Goal: Task Accomplishment & Management: Use online tool/utility

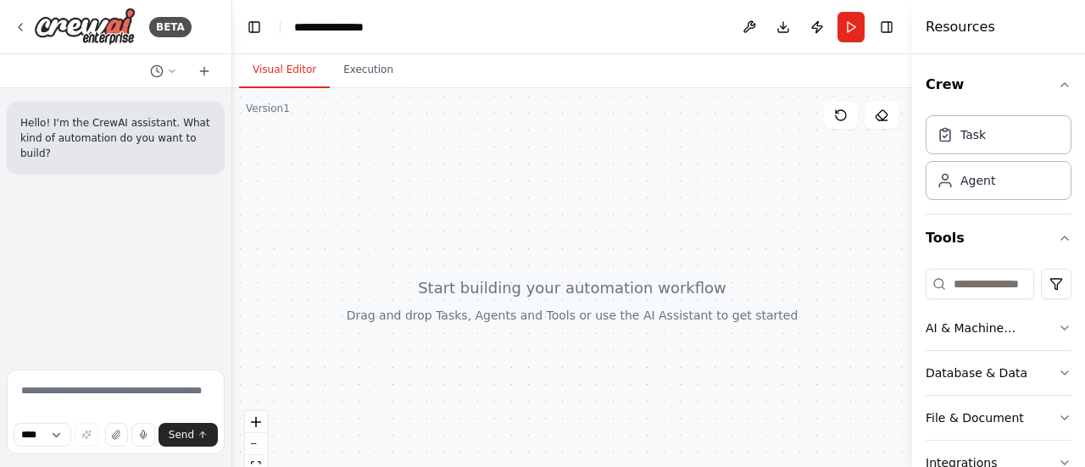
click at [70, 393] on textarea at bounding box center [116, 412] width 218 height 85
click at [102, 37] on img at bounding box center [85, 27] width 102 height 38
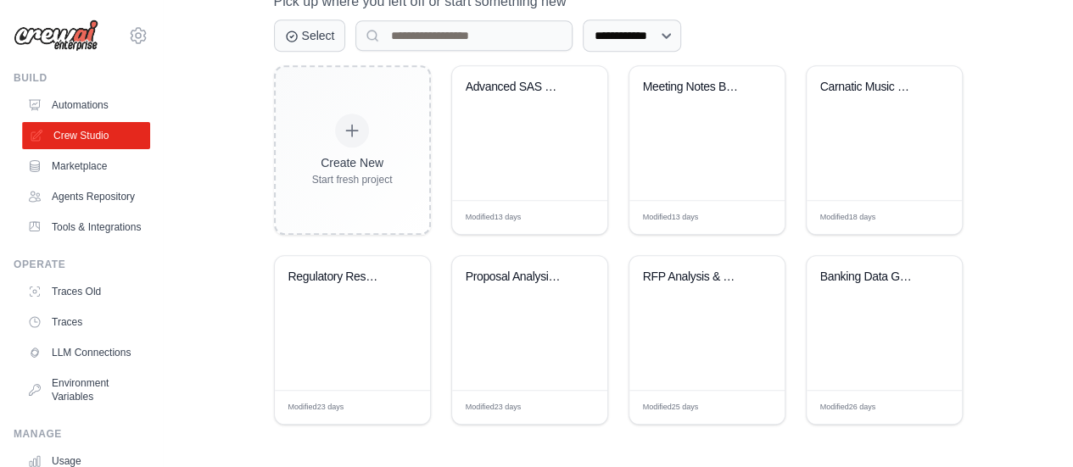
click at [76, 137] on link "Crew Studio" at bounding box center [86, 135] width 128 height 27
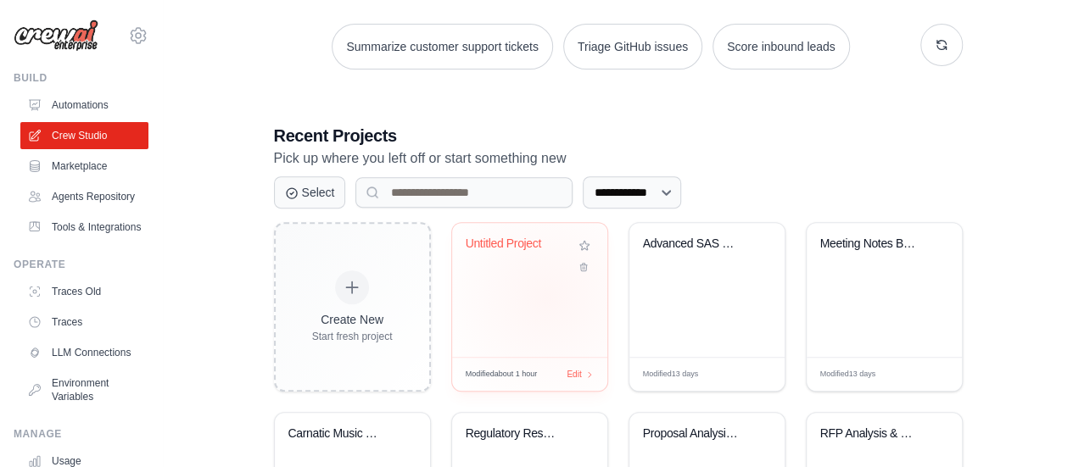
scroll to position [254, 0]
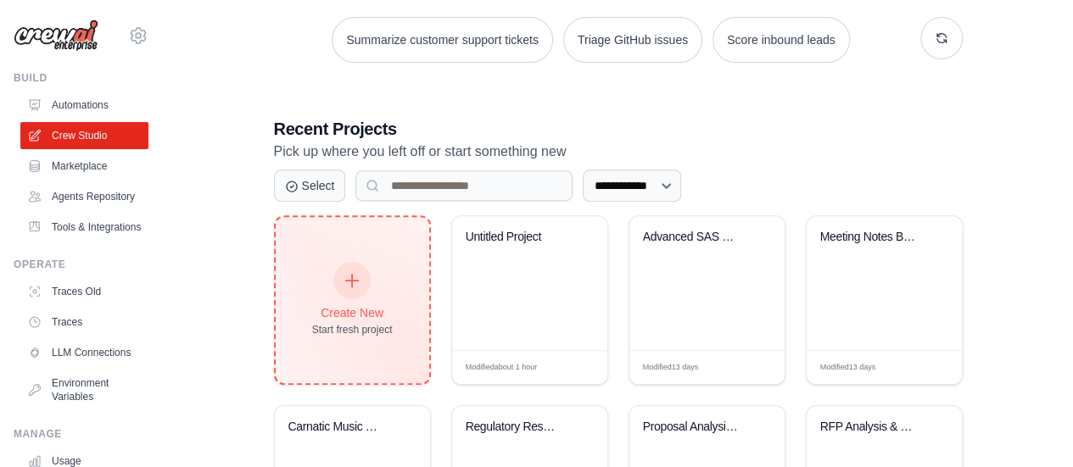
click at [358, 287] on div at bounding box center [351, 280] width 37 height 37
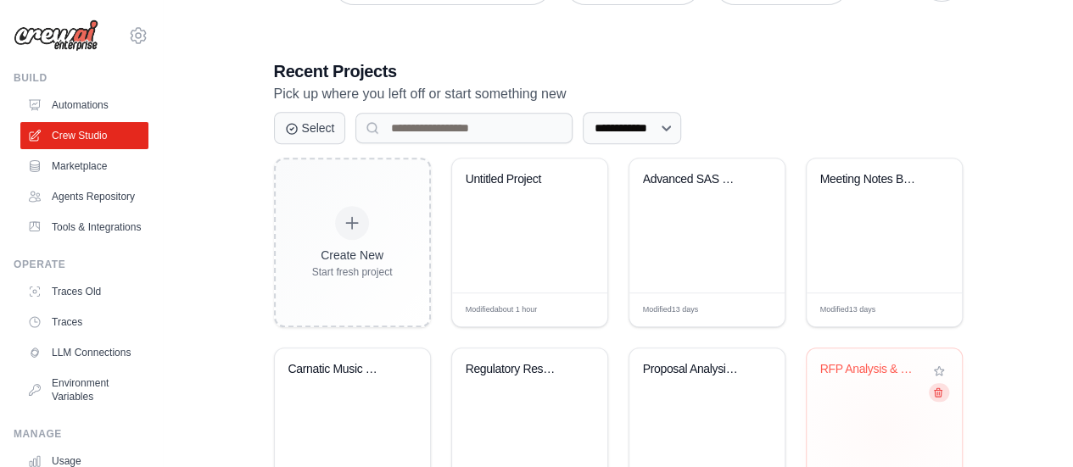
scroll to position [339, 0]
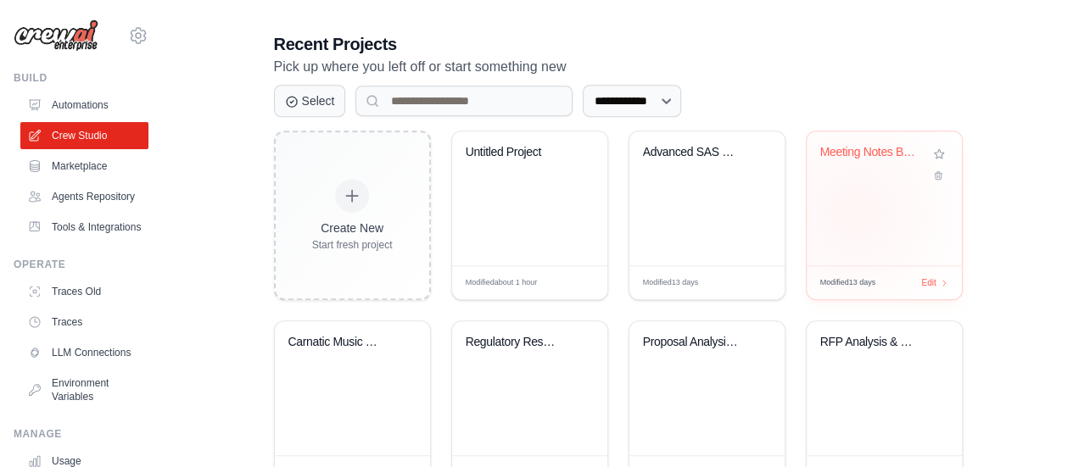
click at [855, 211] on div "Meeting Notes Business Requirements..." at bounding box center [883, 198] width 155 height 134
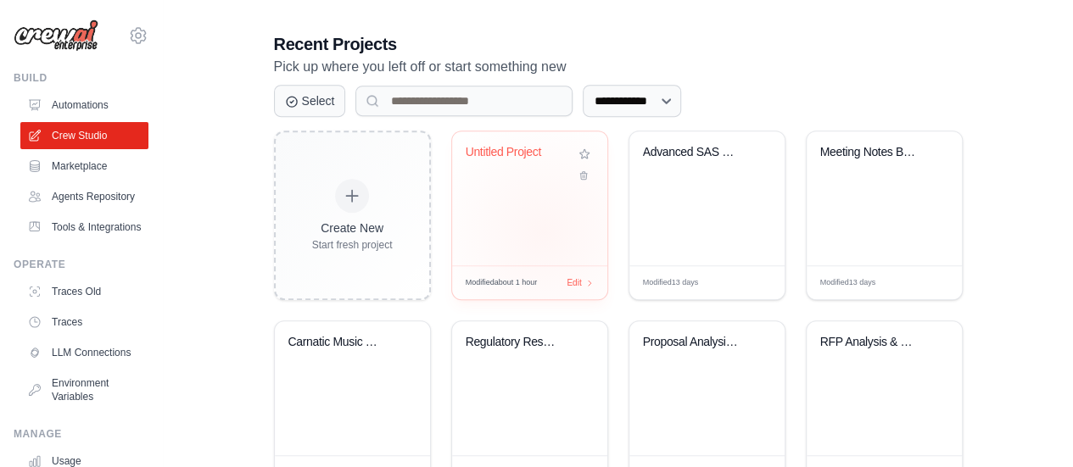
click at [542, 236] on div "Untitled Project" at bounding box center [529, 198] width 155 height 134
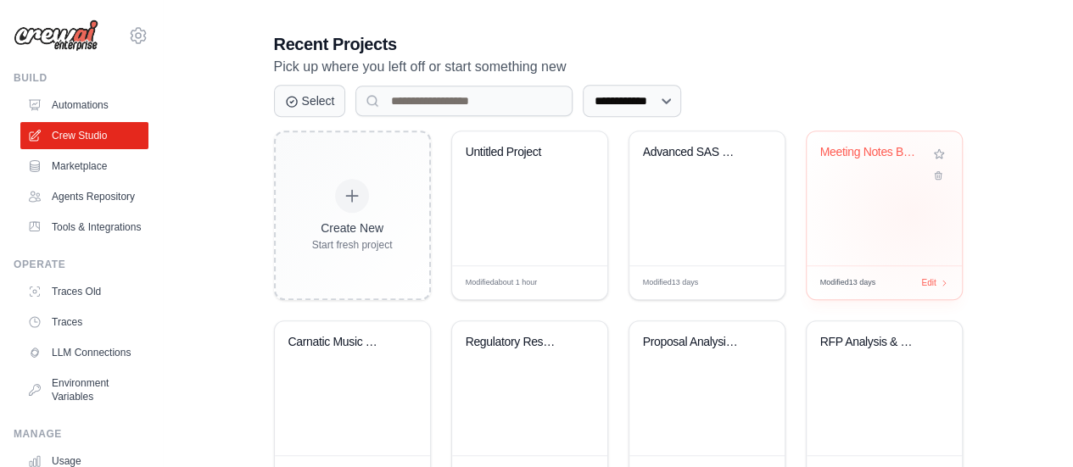
click at [912, 213] on div "Meeting Notes Business Requirements..." at bounding box center [883, 198] width 155 height 134
click at [868, 227] on div "Meeting Notes Business Requirements..." at bounding box center [883, 198] width 155 height 134
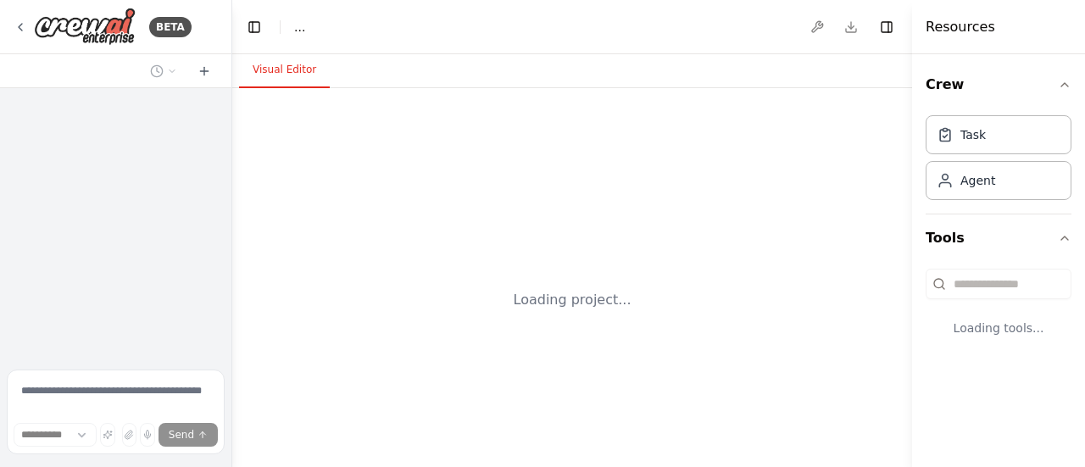
select select "****"
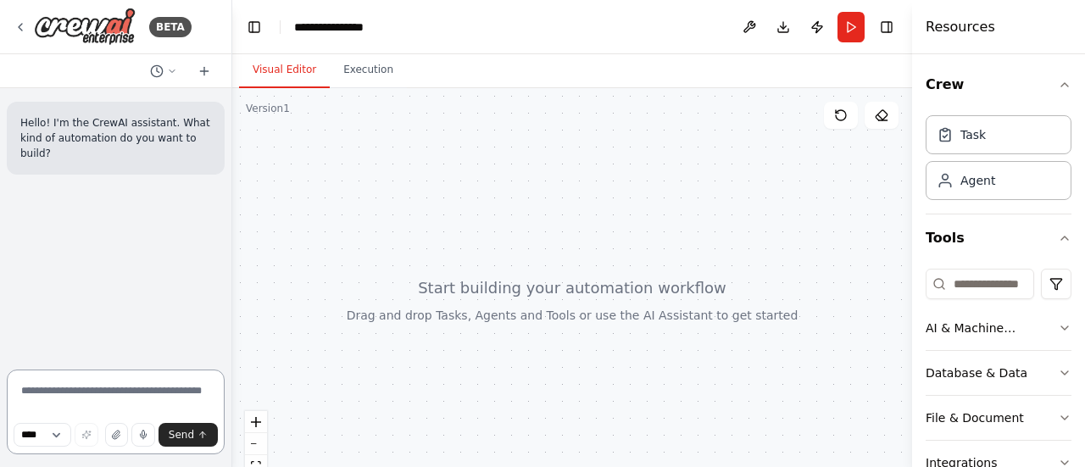
click at [45, 396] on textarea at bounding box center [116, 412] width 218 height 85
paste textarea "**********"
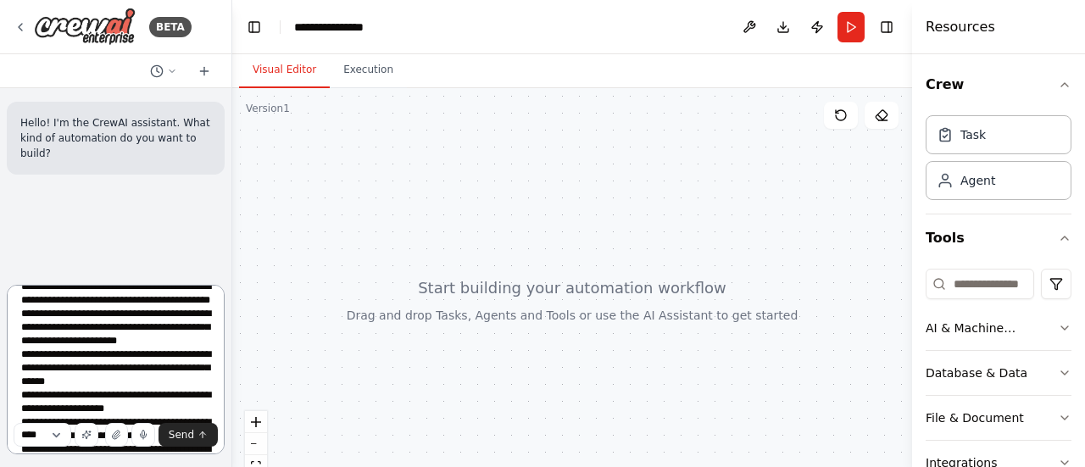
scroll to position [265, 0]
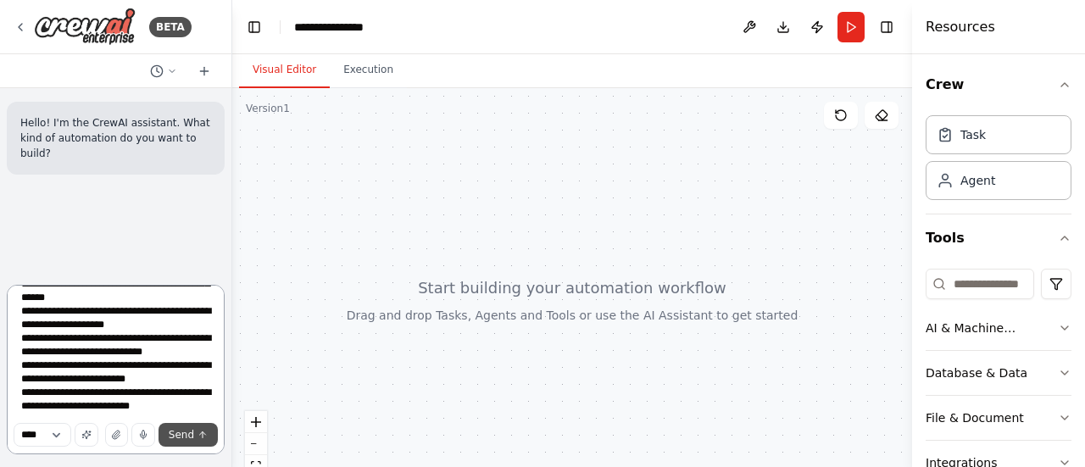
type textarea "**********"
click at [187, 437] on span "Send" at bounding box center [181, 435] width 25 height 14
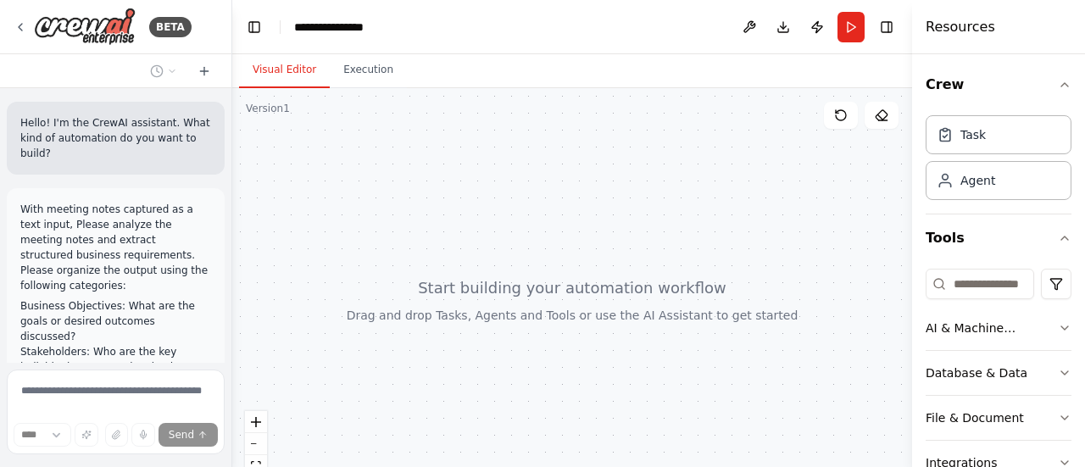
scroll to position [339, 0]
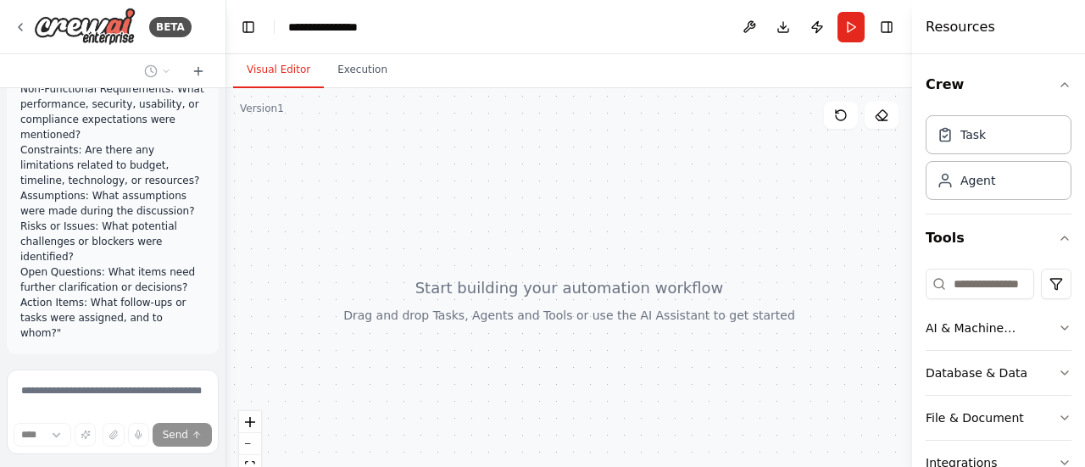
drag, startPoint x: 226, startPoint y: 279, endPoint x: 226, endPoint y: 295, distance: 16.1
click at [226, 295] on div "BETA Hello! I'm the CrewAI assistant. What kind of automation do you want to bu…" at bounding box center [542, 233] width 1085 height 467
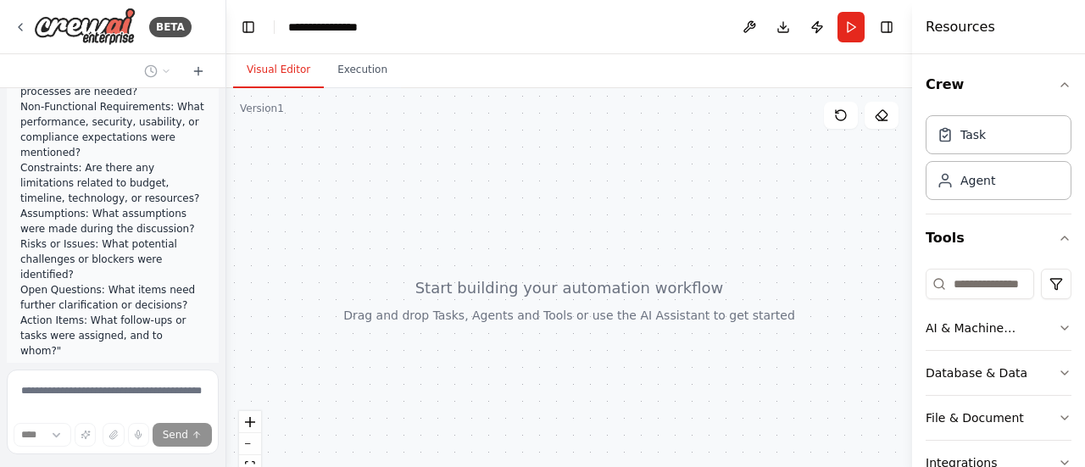
scroll to position [354, 0]
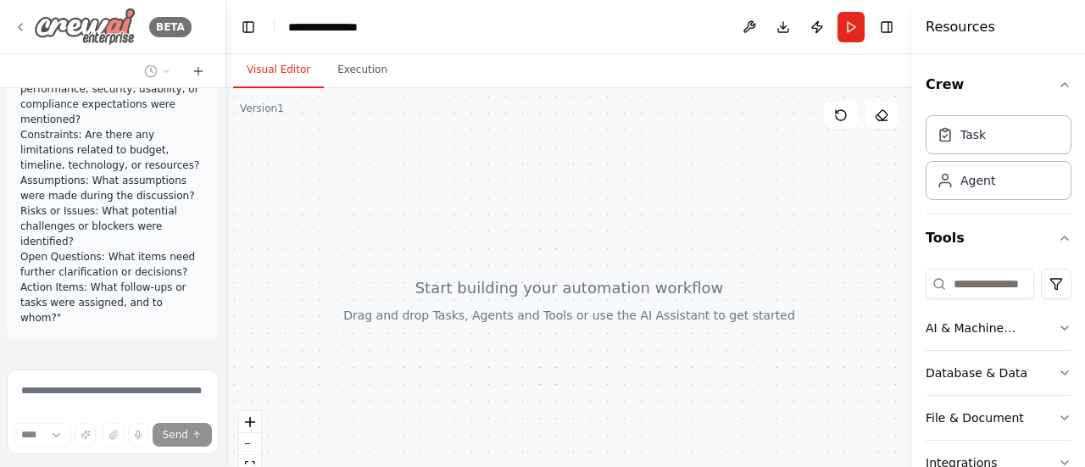
click at [94, 22] on img at bounding box center [85, 27] width 102 height 38
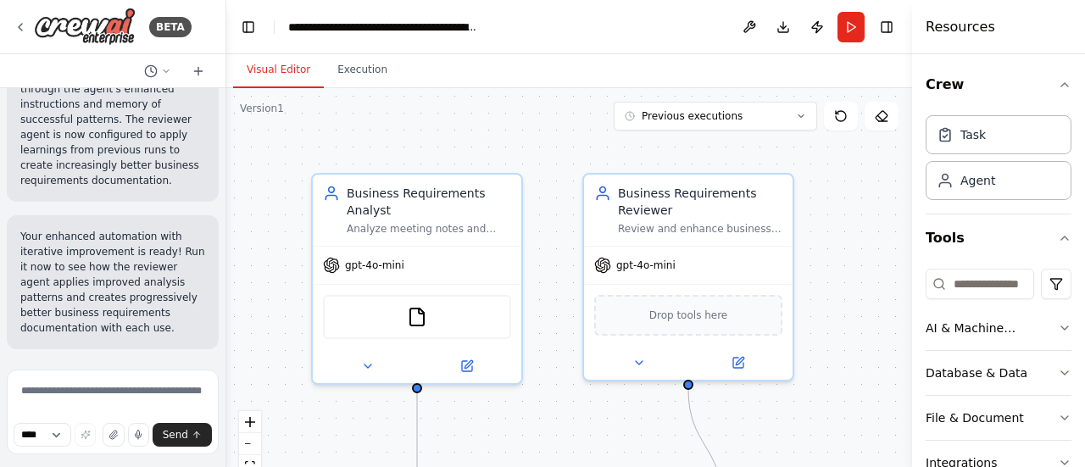
scroll to position [12942, 0]
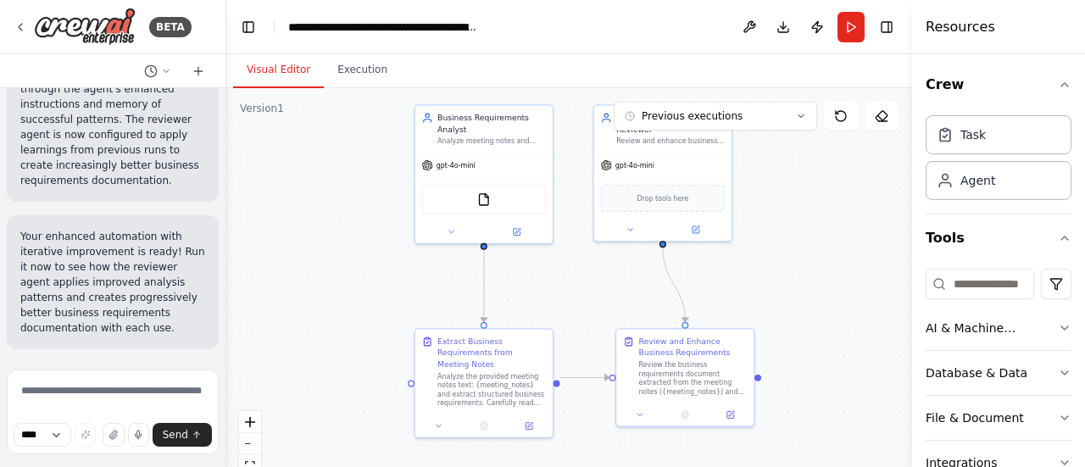
drag, startPoint x: 373, startPoint y: 301, endPoint x: 295, endPoint y: 209, distance: 121.0
click at [295, 209] on div ".deletable-edge-delete-btn { width: 20px; height: 20px; border: 0px solid #ffff…" at bounding box center [569, 300] width 686 height 424
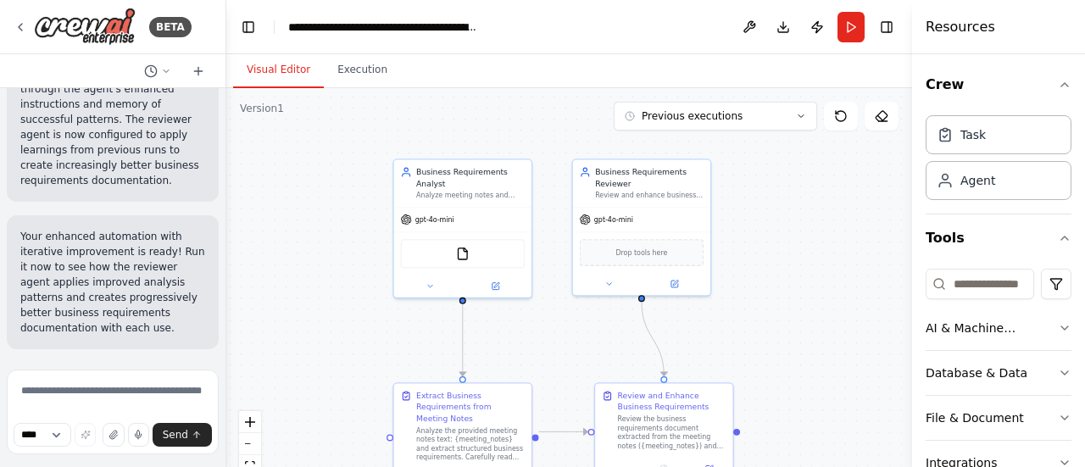
drag, startPoint x: 302, startPoint y: 241, endPoint x: 341, endPoint y: 247, distance: 39.5
click at [292, 265] on div ".deletable-edge-delete-btn { width: 20px; height: 20px; border: 0px solid #ffff…" at bounding box center [569, 300] width 686 height 424
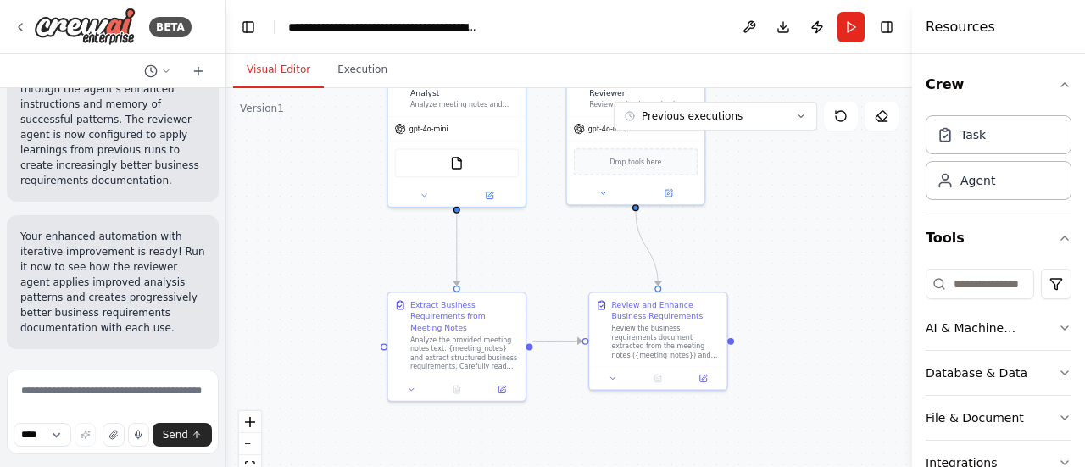
drag, startPoint x: 345, startPoint y: 340, endPoint x: 338, endPoint y: 262, distance: 78.3
click at [338, 262] on div ".deletable-edge-delete-btn { width: 20px; height: 20px; border: 0px solid #ffff…" at bounding box center [569, 300] width 686 height 424
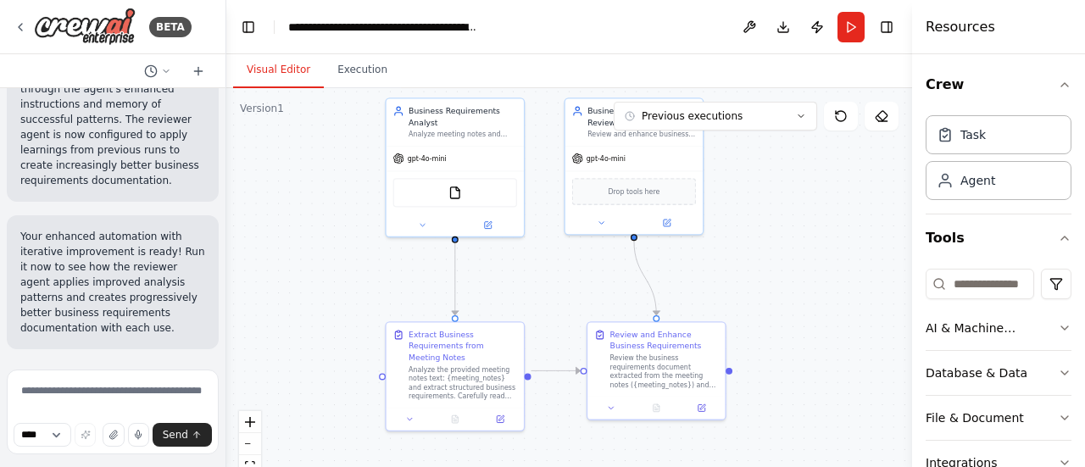
click at [764, 294] on div ".deletable-edge-delete-btn { width: 20px; height: 20px; border: 0px solid #ffff…" at bounding box center [569, 300] width 686 height 424
click at [850, 25] on button "Run" at bounding box center [851, 27] width 27 height 31
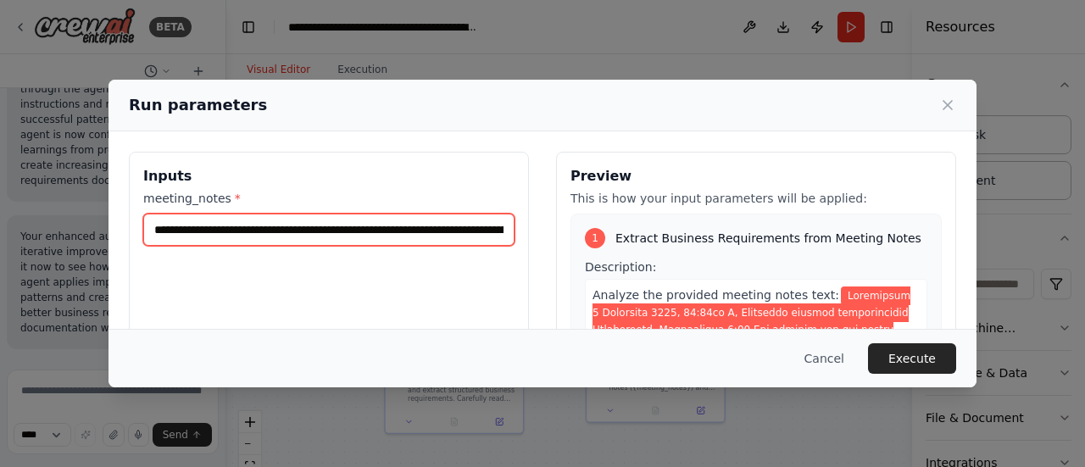
click at [332, 232] on input "meeting_notes *" at bounding box center [328, 230] width 371 height 32
click at [332, 233] on input "meeting_notes *" at bounding box center [328, 230] width 371 height 32
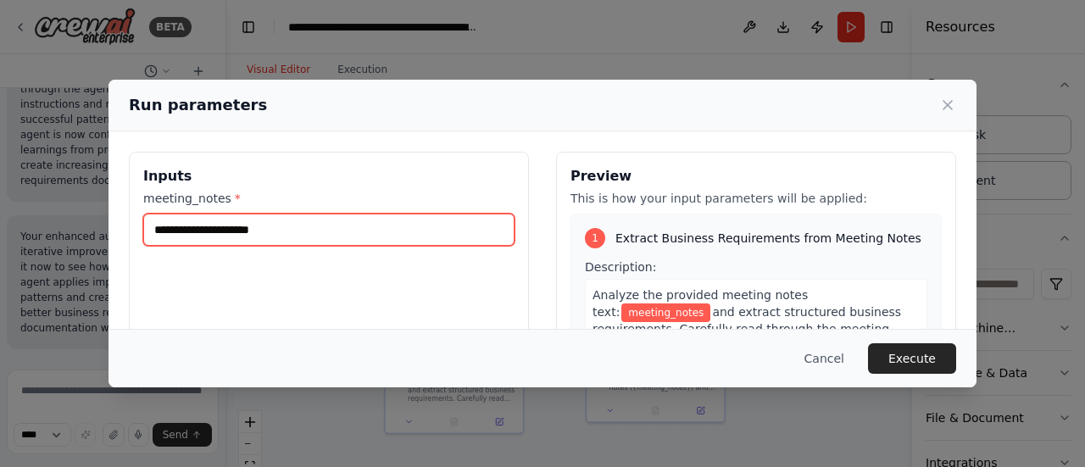
click at [184, 236] on input "meeting_notes *" at bounding box center [328, 230] width 371 height 32
paste input "**********"
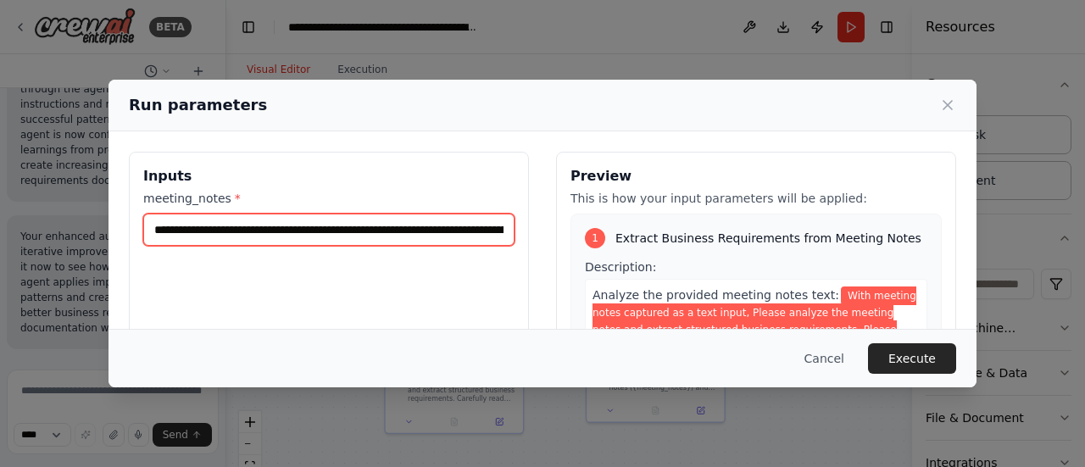
scroll to position [0, 4482]
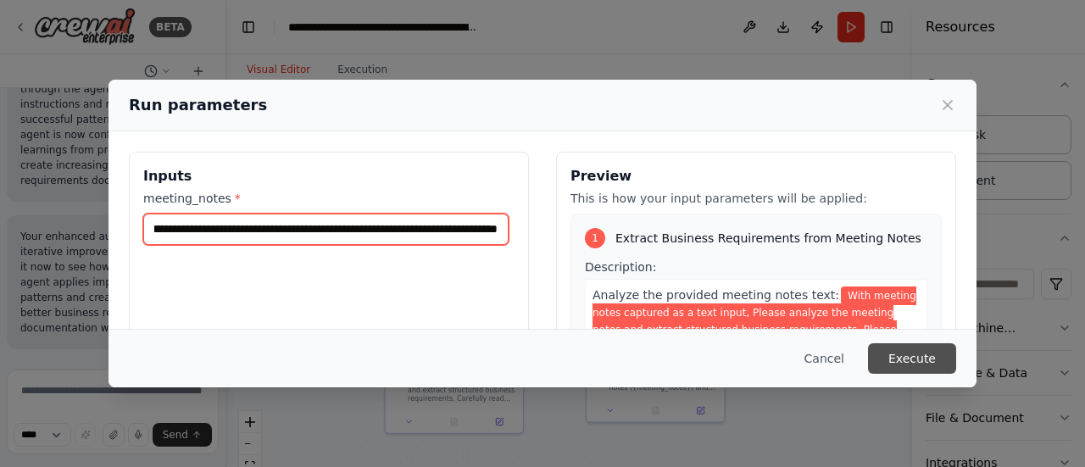
type input "**********"
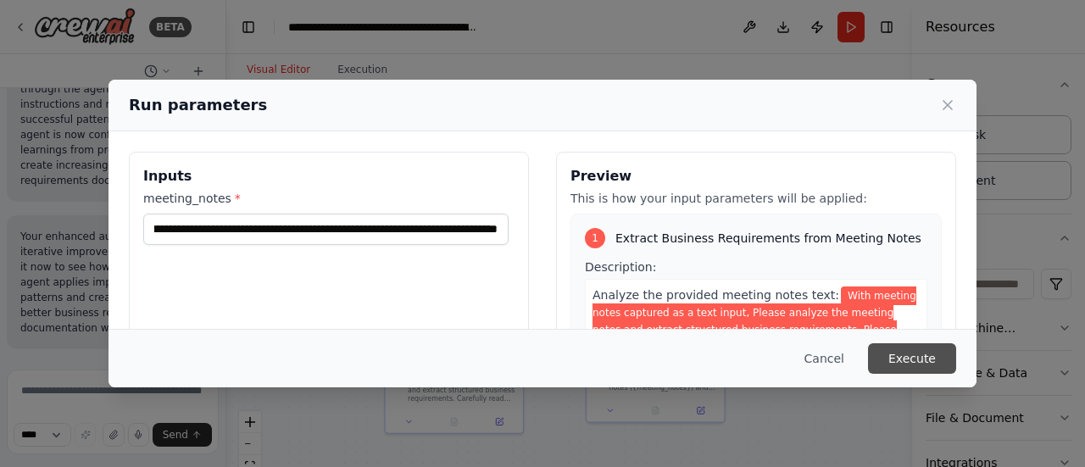
click at [919, 365] on button "Execute" at bounding box center [912, 358] width 88 height 31
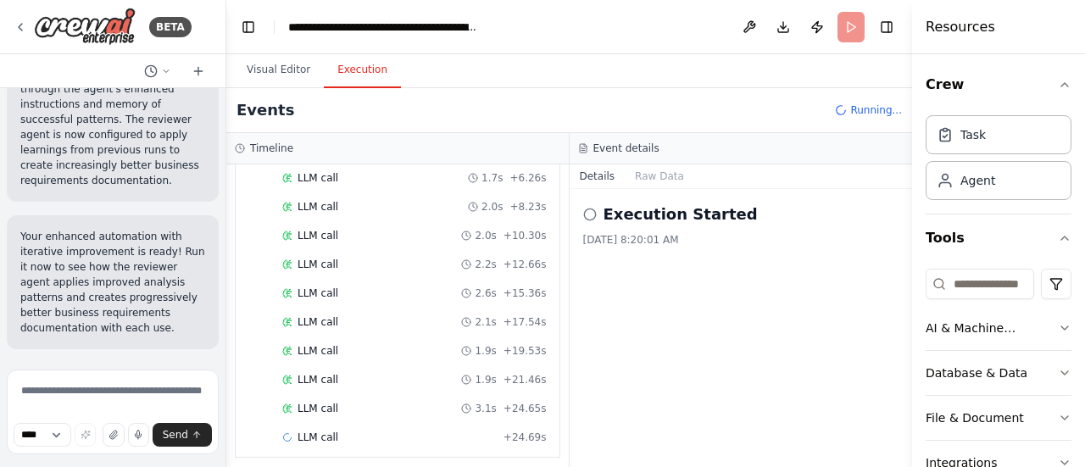
scroll to position [250, 0]
click at [266, 70] on button "Visual Editor" at bounding box center [278, 71] width 91 height 36
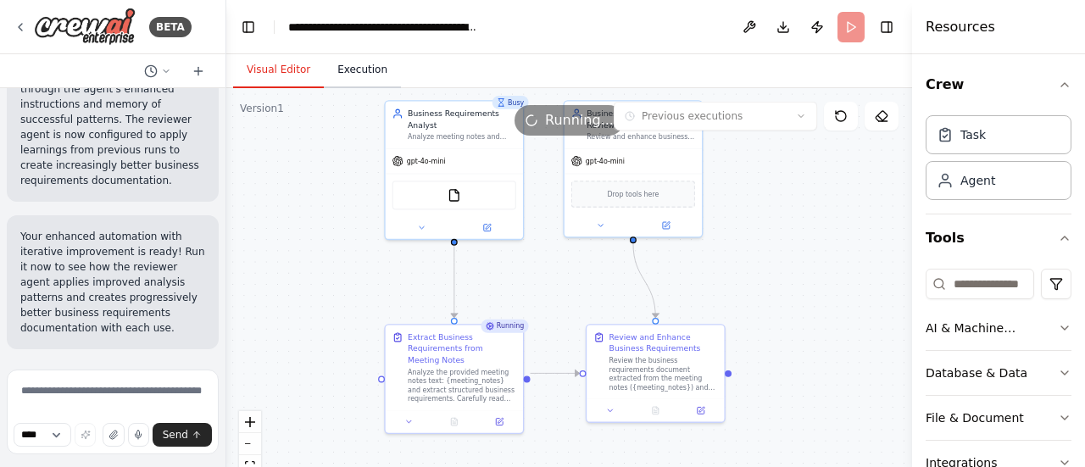
click at [371, 70] on button "Execution" at bounding box center [362, 71] width 77 height 36
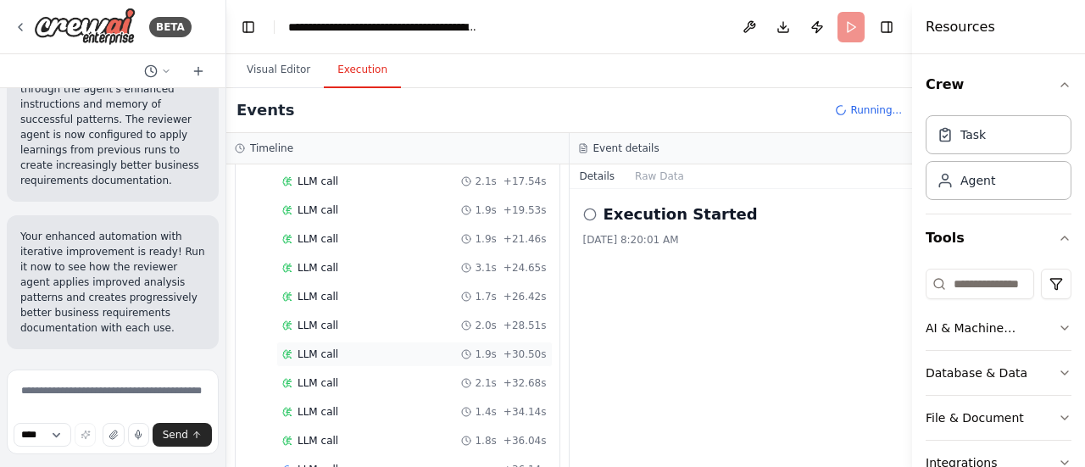
scroll to position [392, 0]
drag, startPoint x: 264, startPoint y: 64, endPoint x: 293, endPoint y: 79, distance: 32.6
click at [266, 67] on button "Visual Editor" at bounding box center [278, 71] width 91 height 36
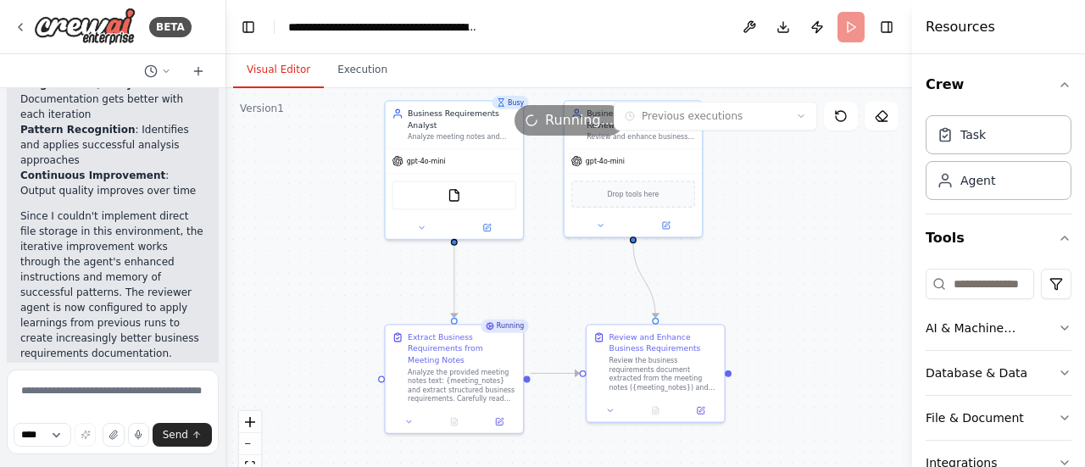
scroll to position [12264, 0]
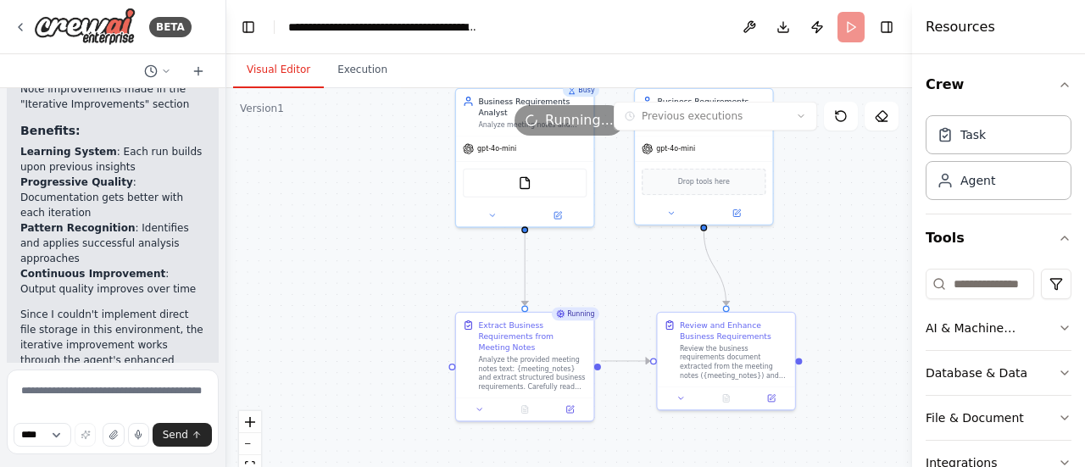
drag, startPoint x: 377, startPoint y: 295, endPoint x: 347, endPoint y: 226, distance: 75.2
click at [347, 226] on div ".deletable-edge-delete-btn { width: 20px; height: 20px; border: 0px solid #ffff…" at bounding box center [569, 300] width 686 height 424
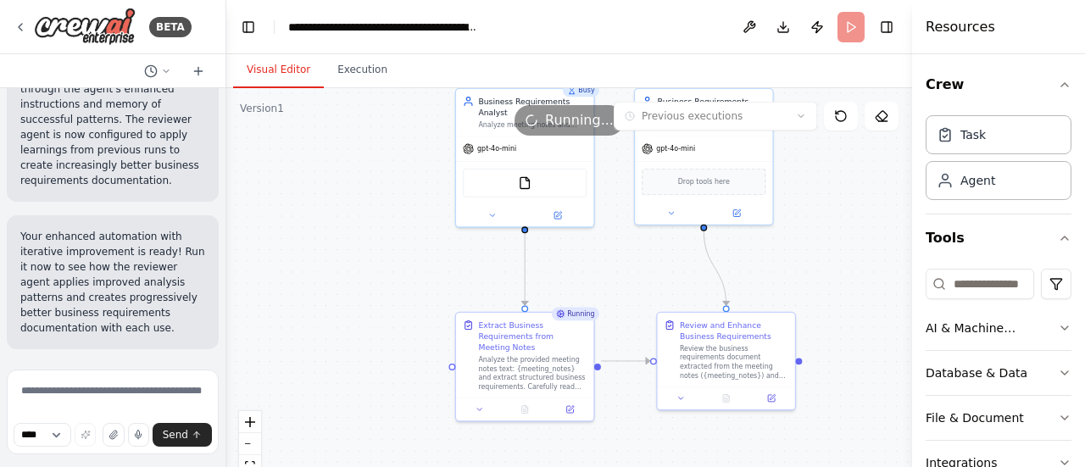
scroll to position [12942, 0]
click at [526, 408] on icon at bounding box center [524, 408] width 3 height 0
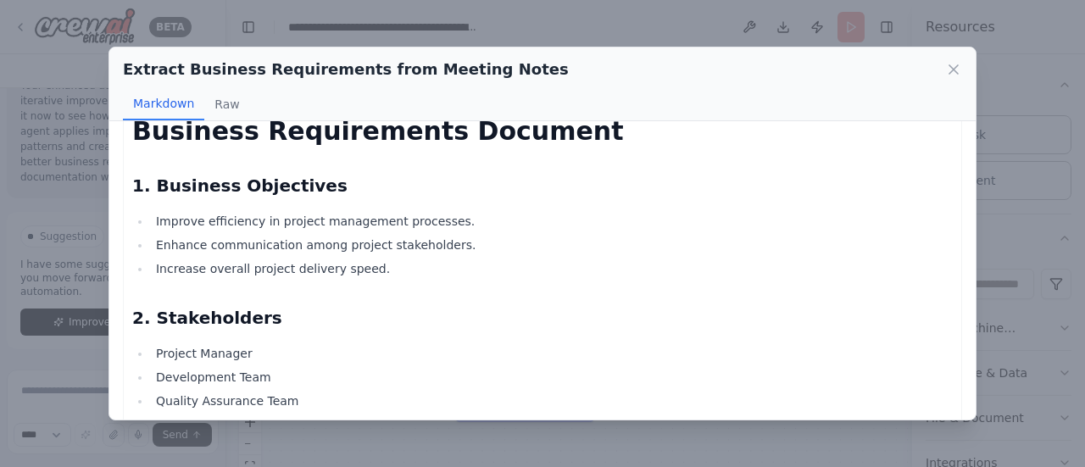
scroll to position [0, 0]
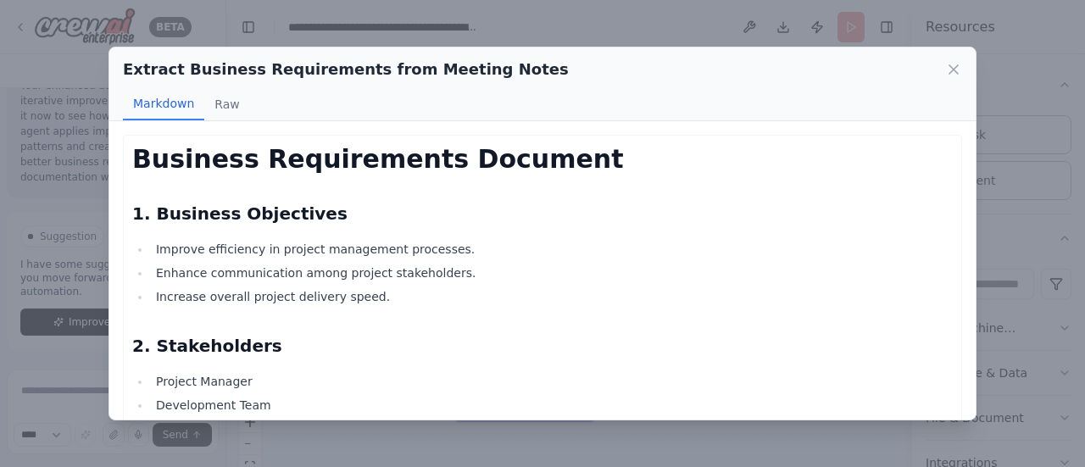
drag, startPoint x: 685, startPoint y: 62, endPoint x: 688, endPoint y: 40, distance: 22.2
click at [688, 40] on div "Extract Business Requirements from Meeting Notes Markdown Raw Business Requirem…" at bounding box center [542, 233] width 1085 height 467
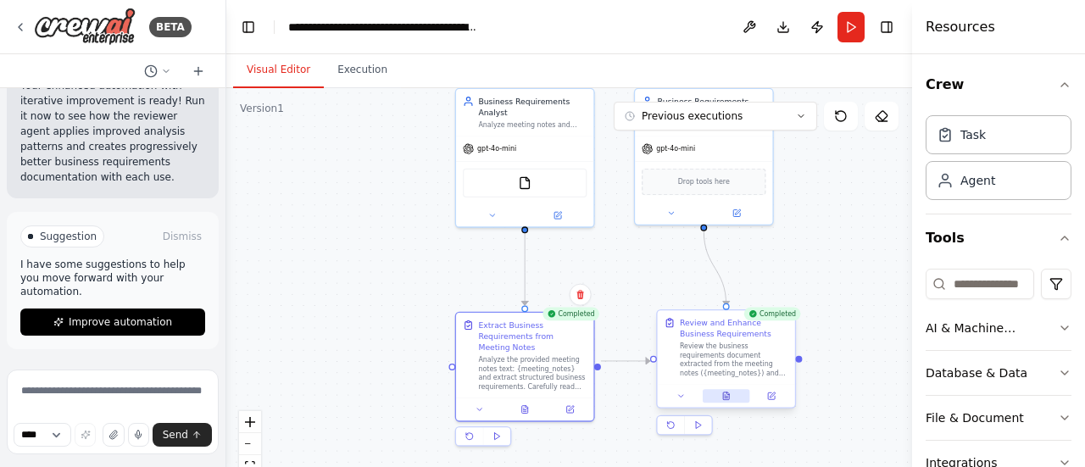
click at [728, 397] on icon at bounding box center [726, 397] width 3 height 0
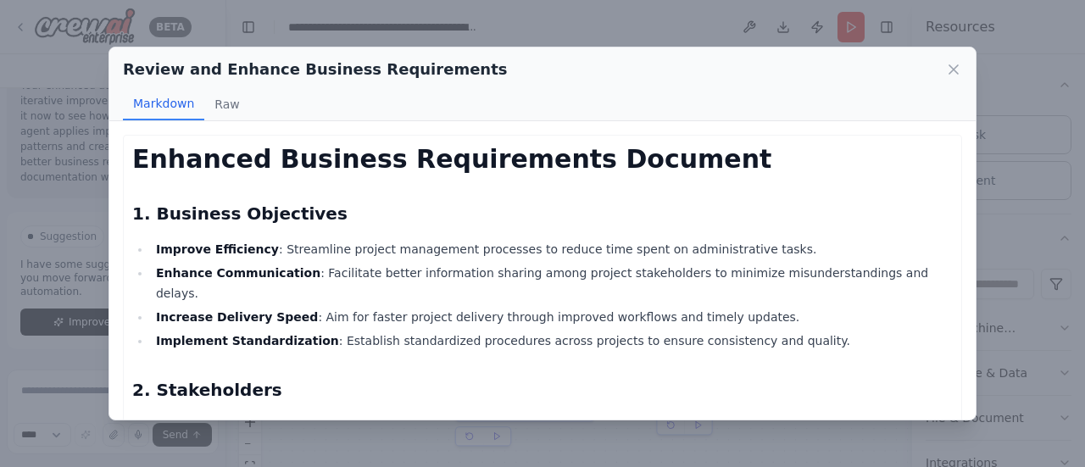
drag, startPoint x: 750, startPoint y: 60, endPoint x: 747, endPoint y: 70, distance: 10.5
click at [747, 50] on div "Review and Enhance Business Requirements Markdown Raw" at bounding box center [542, 84] width 867 height 74
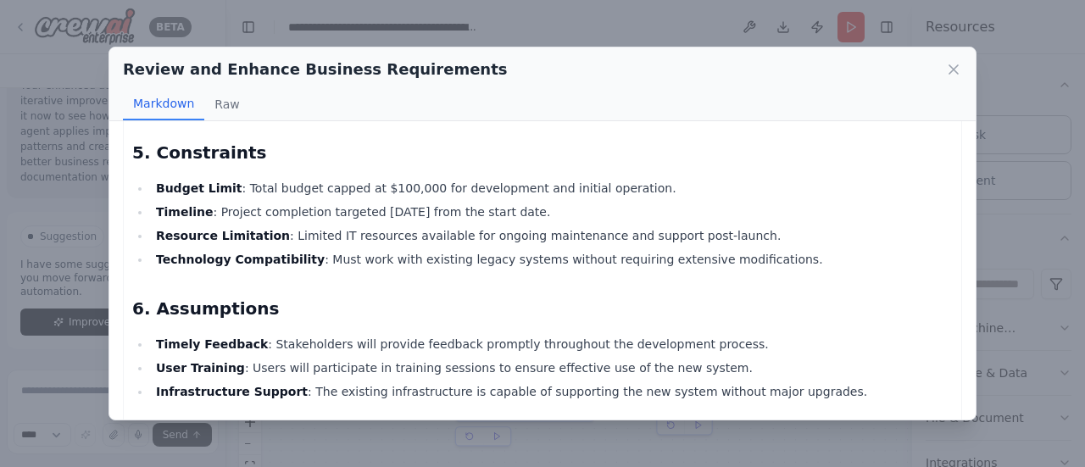
scroll to position [848, 0]
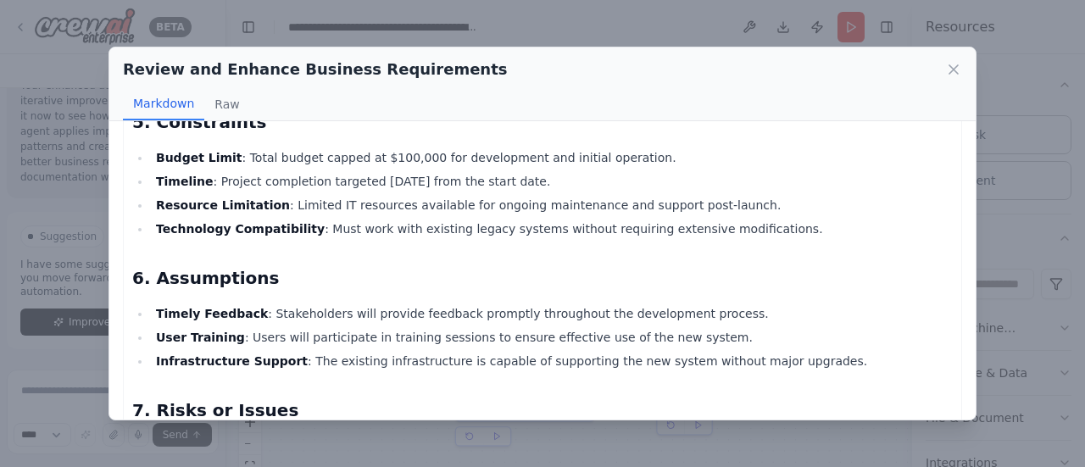
drag, startPoint x: 950, startPoint y: 69, endPoint x: 936, endPoint y: 76, distance: 15.6
click at [951, 70] on icon at bounding box center [954, 69] width 17 height 17
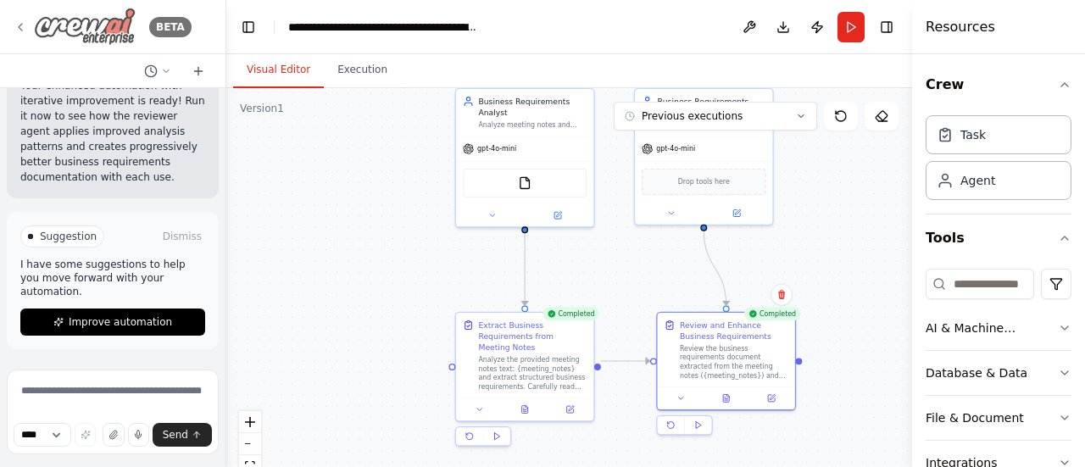
click at [22, 25] on icon at bounding box center [21, 27] width 14 height 14
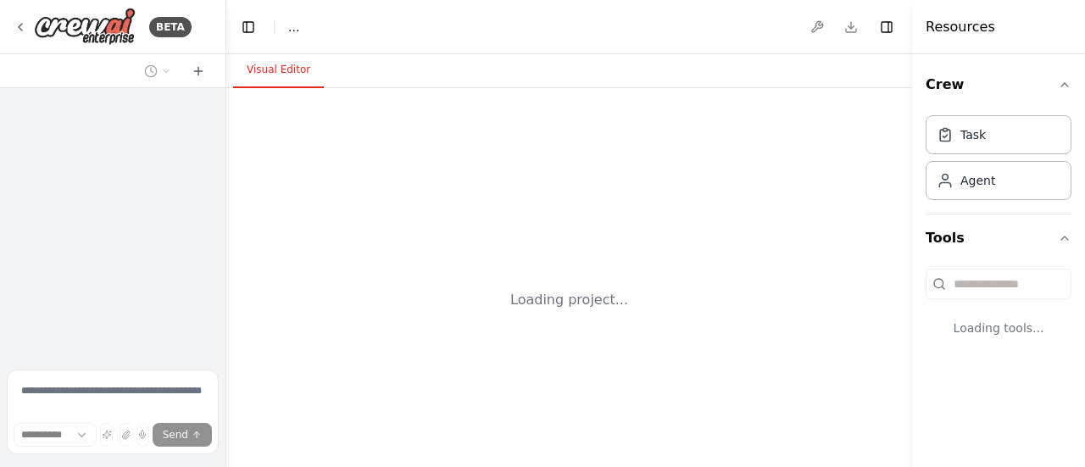
select select "****"
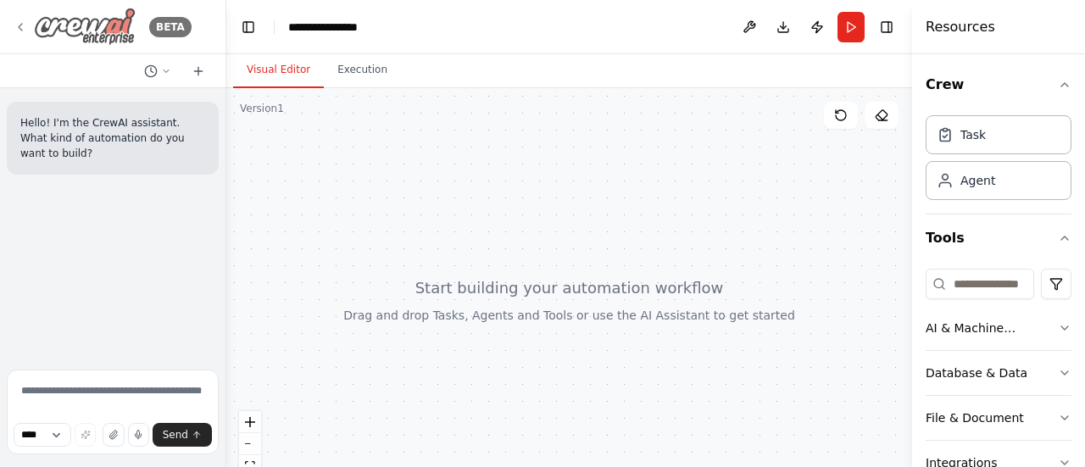
click at [18, 27] on icon at bounding box center [21, 27] width 14 height 14
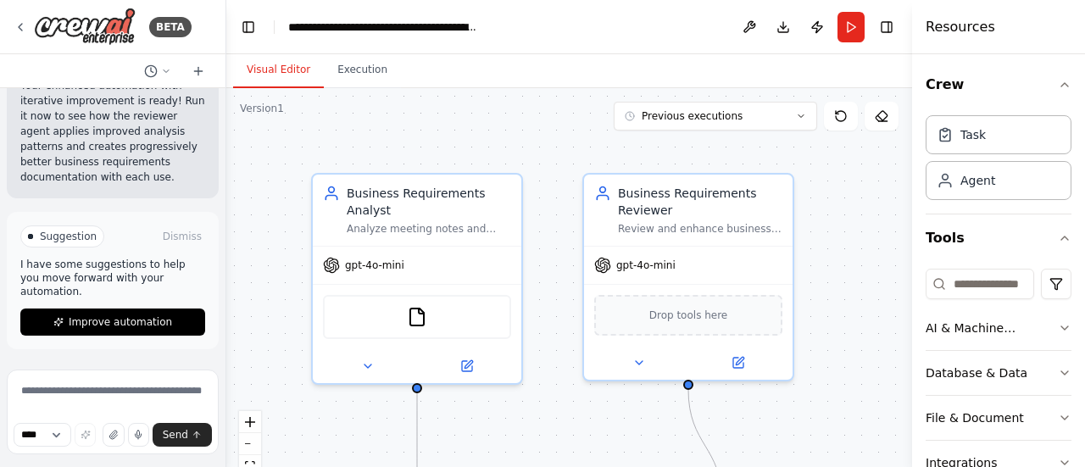
scroll to position [13079, 0]
click at [86, 28] on img at bounding box center [85, 27] width 102 height 38
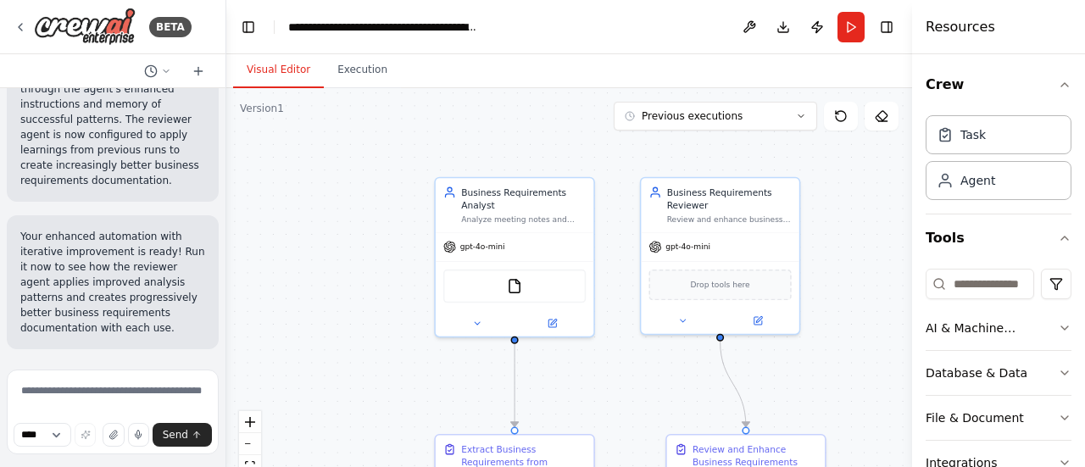
scroll to position [12942, 0]
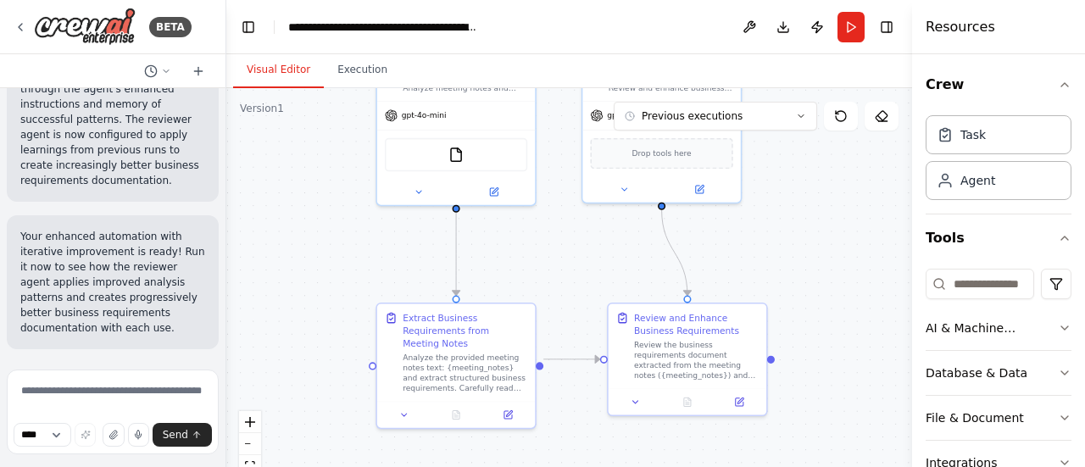
drag, startPoint x: 833, startPoint y: 321, endPoint x: 761, endPoint y: 226, distance: 118.0
click at [775, 180] on div ".deletable-edge-delete-btn { width: 20px; height: 20px; border: 0px solid #ffff…" at bounding box center [569, 300] width 686 height 424
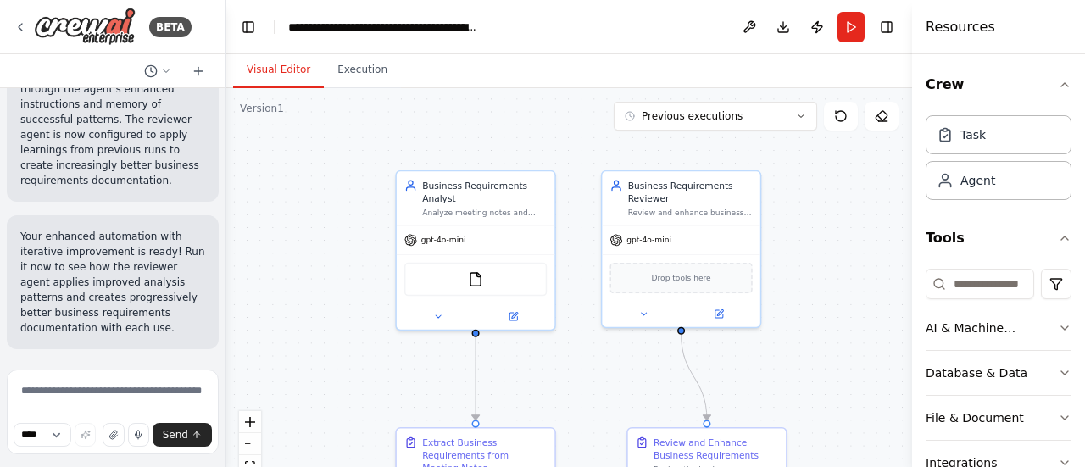
drag, startPoint x: 814, startPoint y: 233, endPoint x: 834, endPoint y: 354, distance: 123.0
click at [834, 355] on div ".deletable-edge-delete-btn { width: 20px; height: 20px; border: 0px solid #ffff…" at bounding box center [569, 300] width 686 height 424
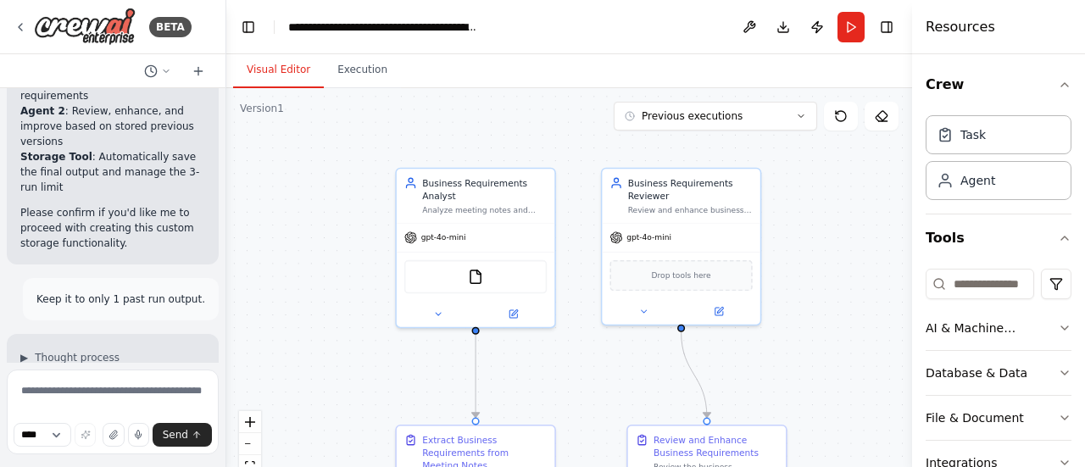
scroll to position [8702, 0]
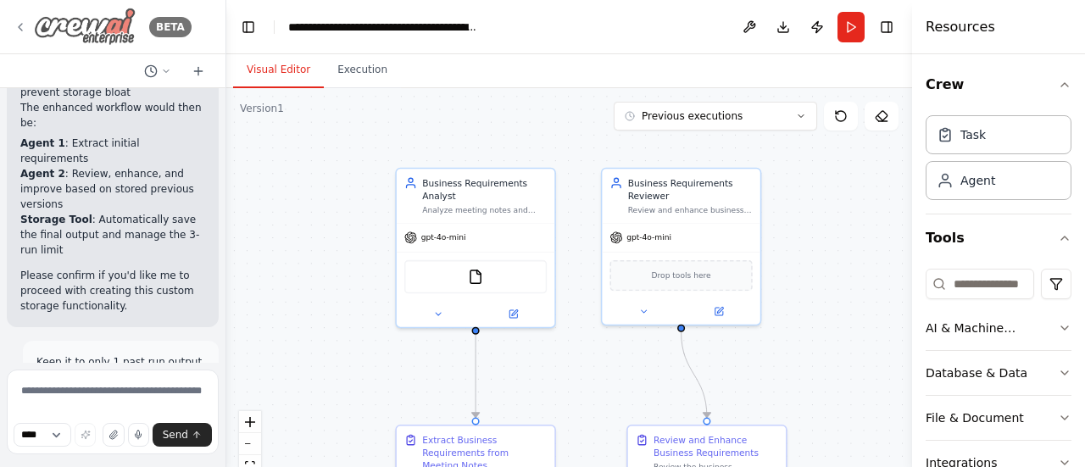
click at [61, 18] on img at bounding box center [85, 27] width 102 height 38
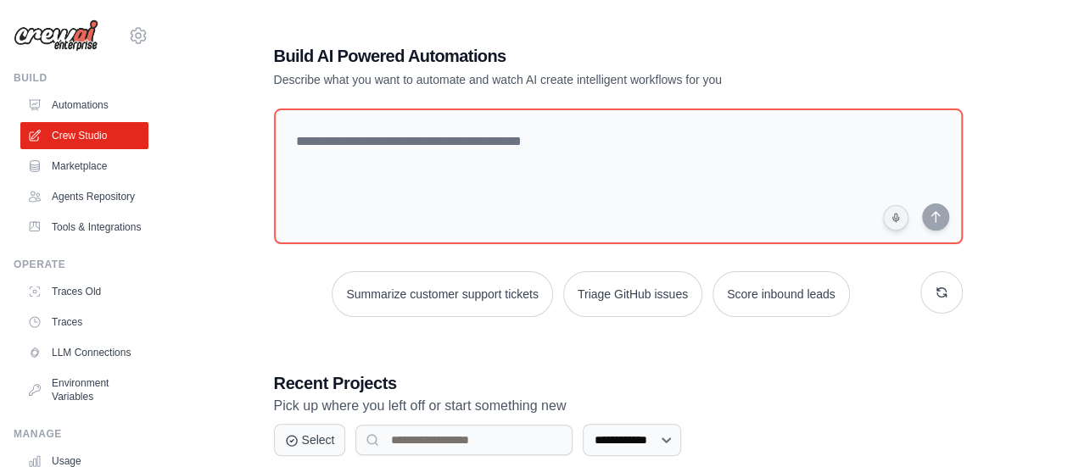
scroll to position [424, 0]
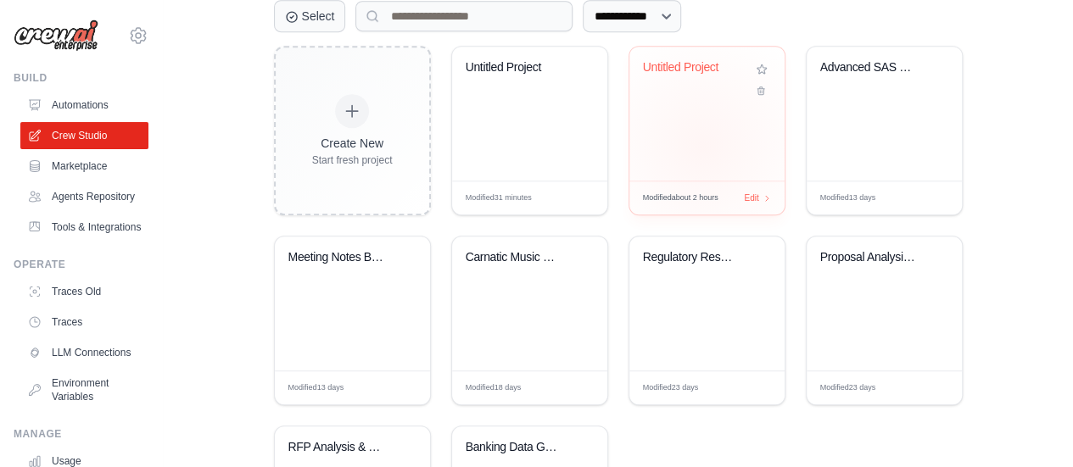
click at [703, 145] on div "Untitled Project" at bounding box center [706, 114] width 155 height 134
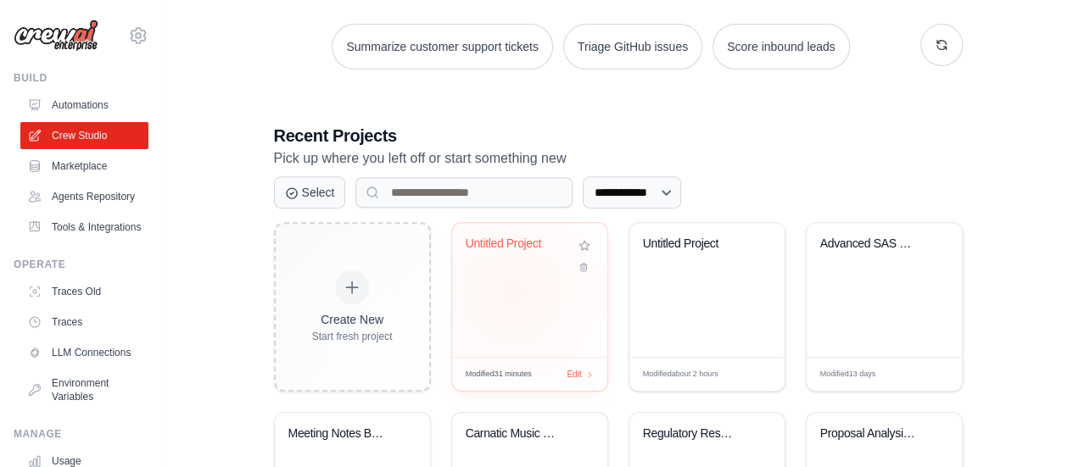
scroll to position [254, 0]
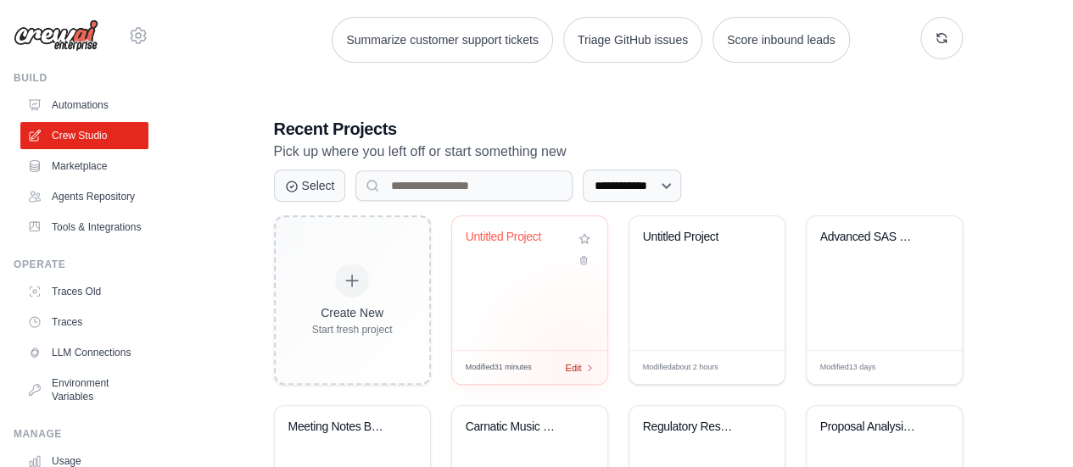
click at [573, 365] on span "Edit" at bounding box center [574, 367] width 16 height 14
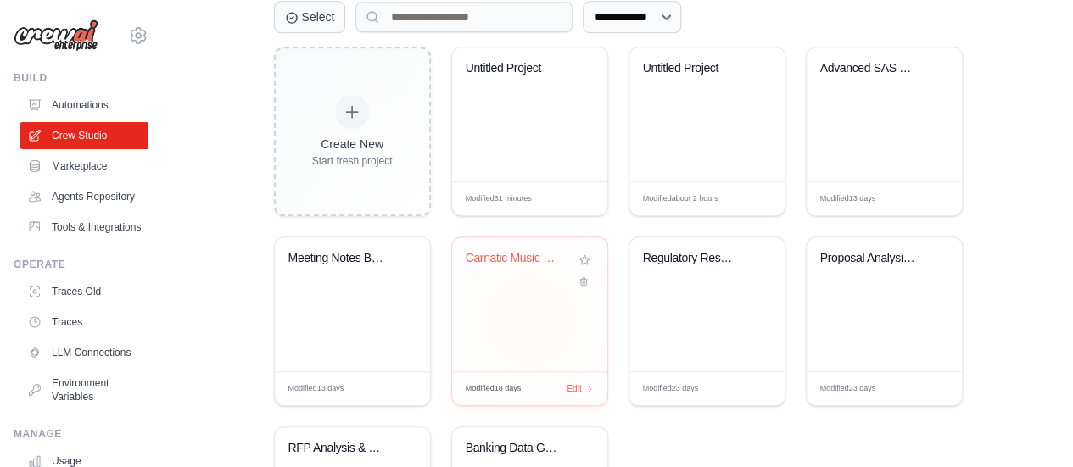
scroll to position [424, 0]
click at [366, 298] on div "Meeting Notes Business Requirements..." at bounding box center [352, 304] width 155 height 134
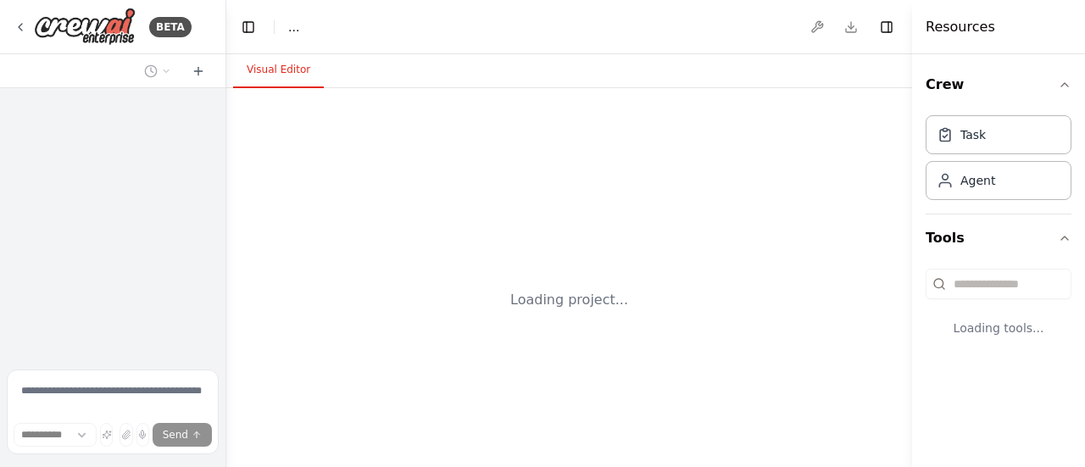
select select "****"
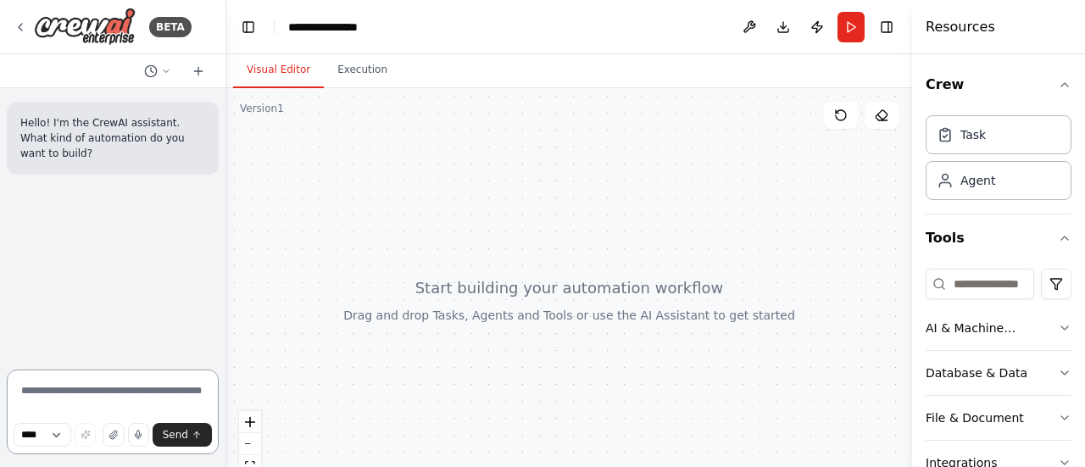
click at [61, 392] on textarea at bounding box center [113, 412] width 212 height 85
click at [67, 38] on img at bounding box center [85, 27] width 102 height 38
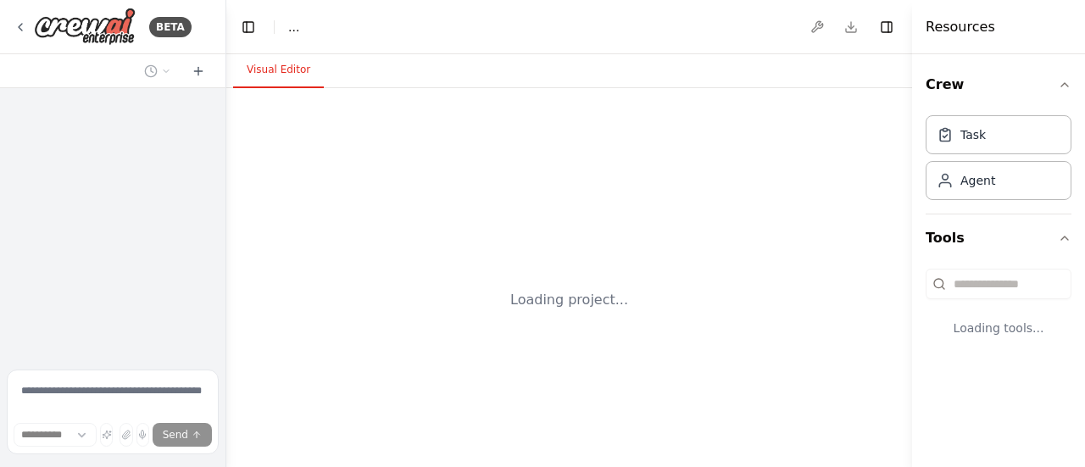
select select "****"
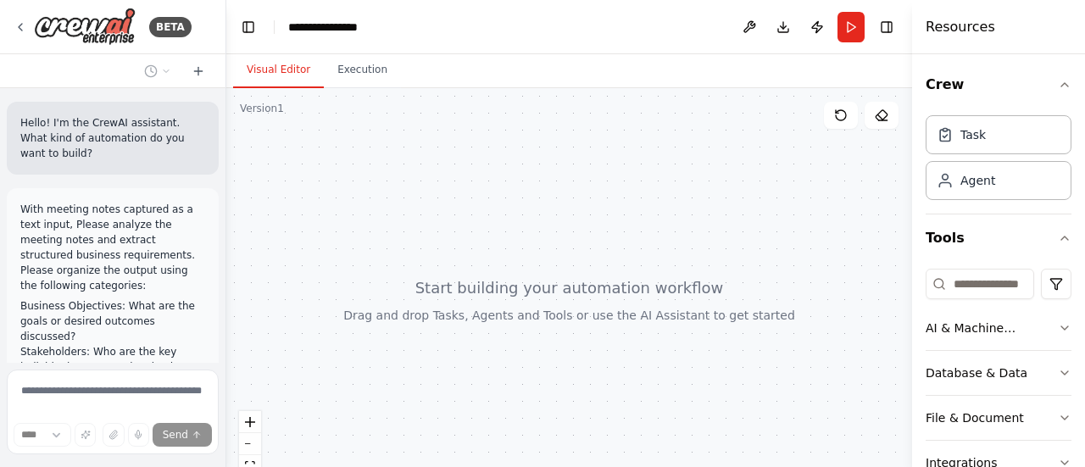
scroll to position [354, 0]
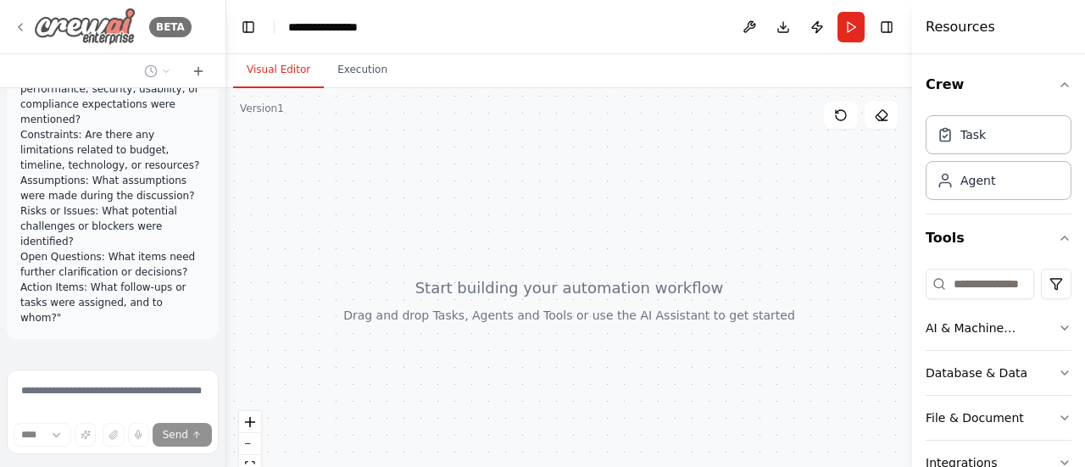
click at [93, 41] on img at bounding box center [85, 27] width 102 height 38
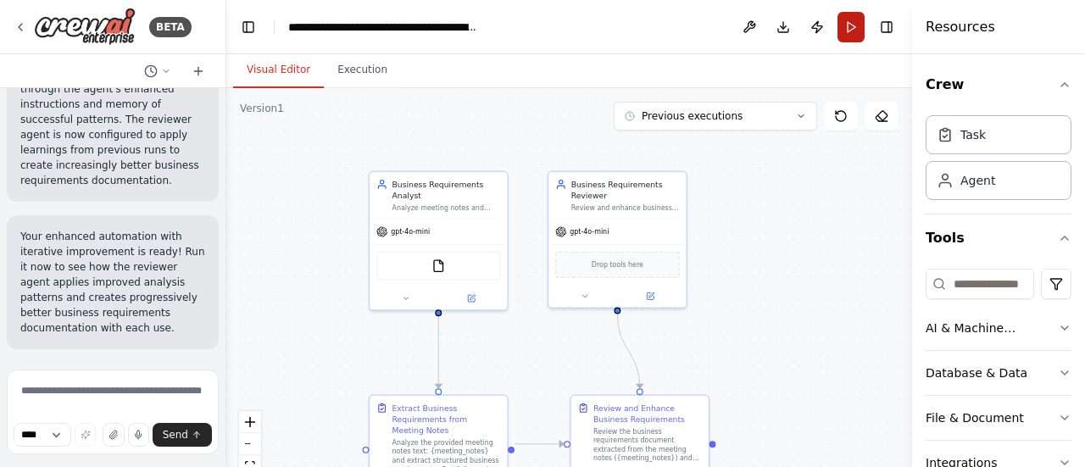
click at [851, 26] on button "Run" at bounding box center [851, 27] width 27 height 31
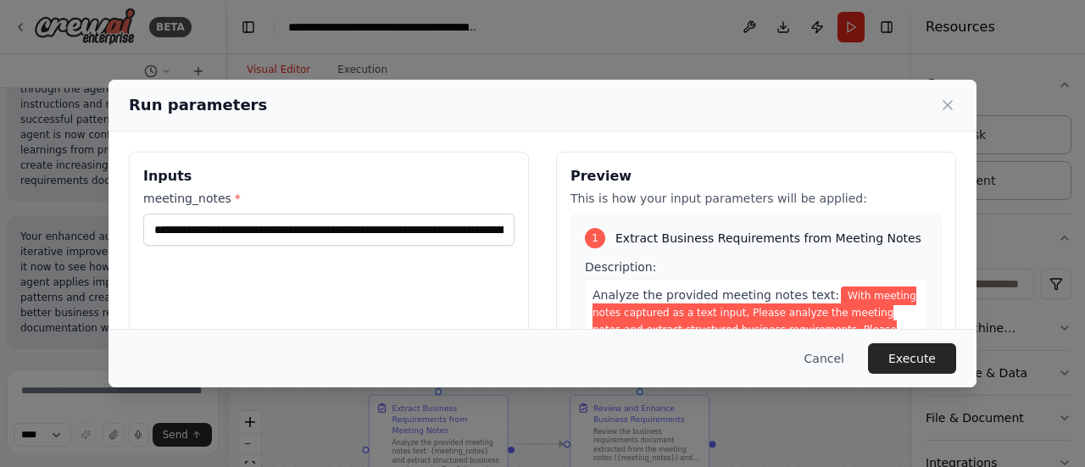
click at [947, 104] on icon at bounding box center [948, 105] width 8 height 8
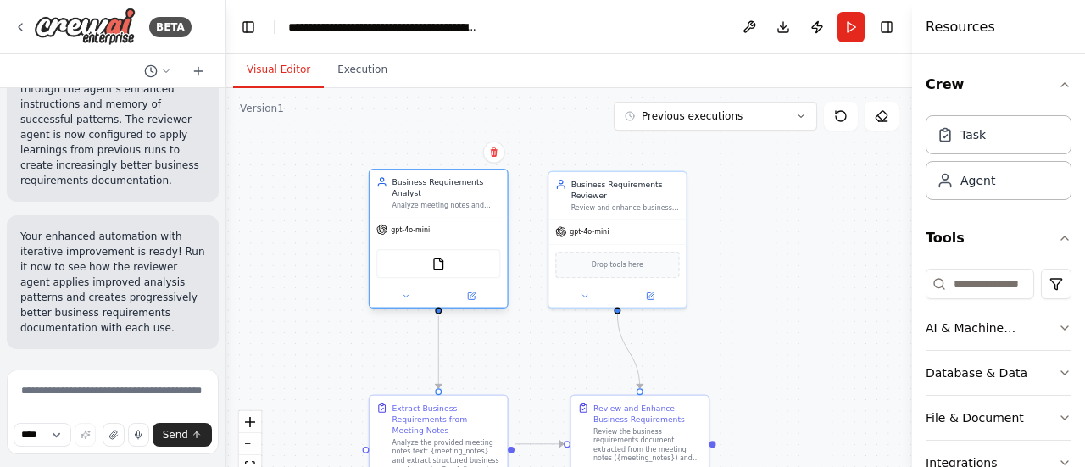
click at [477, 304] on div at bounding box center [438, 296] width 137 height 22
click at [468, 294] on icon at bounding box center [471, 296] width 7 height 7
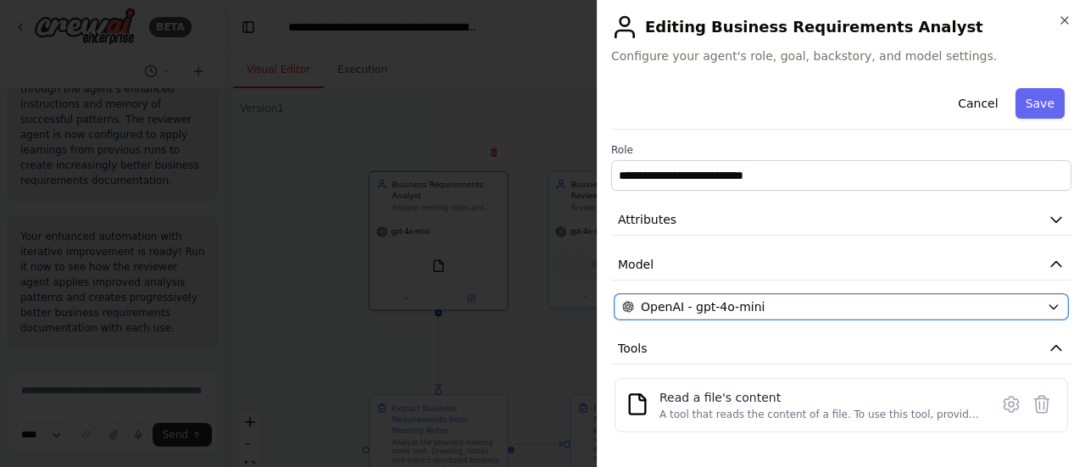
click at [1032, 308] on button "OpenAI - gpt-4o-mini" at bounding box center [842, 306] width 454 height 25
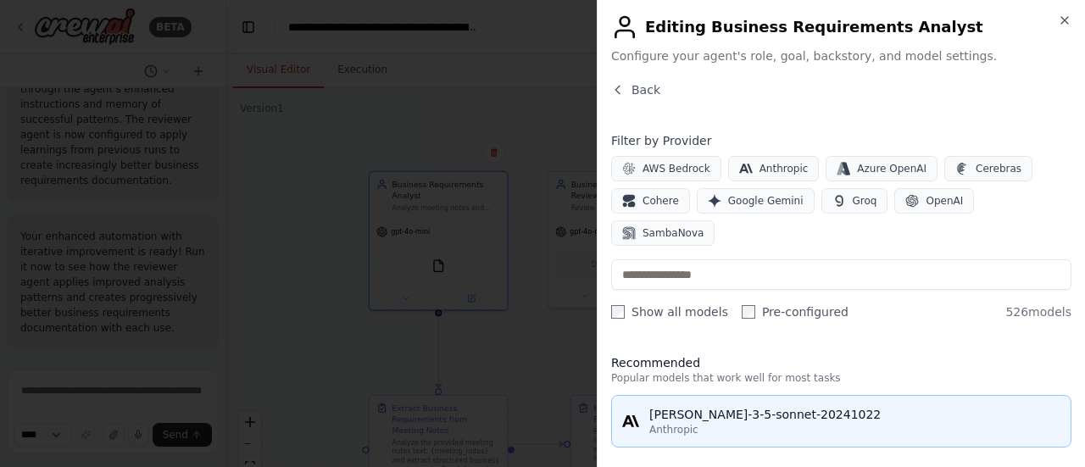
click at [737, 406] on div "[PERSON_NAME]-3-5-sonnet-20241022" at bounding box center [855, 414] width 411 height 17
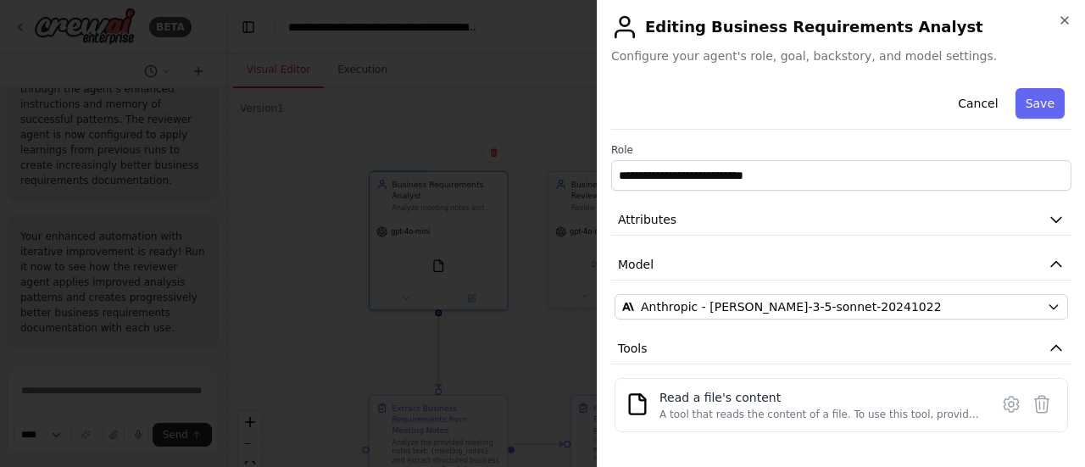
click at [1040, 103] on button "Save" at bounding box center [1040, 103] width 49 height 31
